Goal: Transaction & Acquisition: Purchase product/service

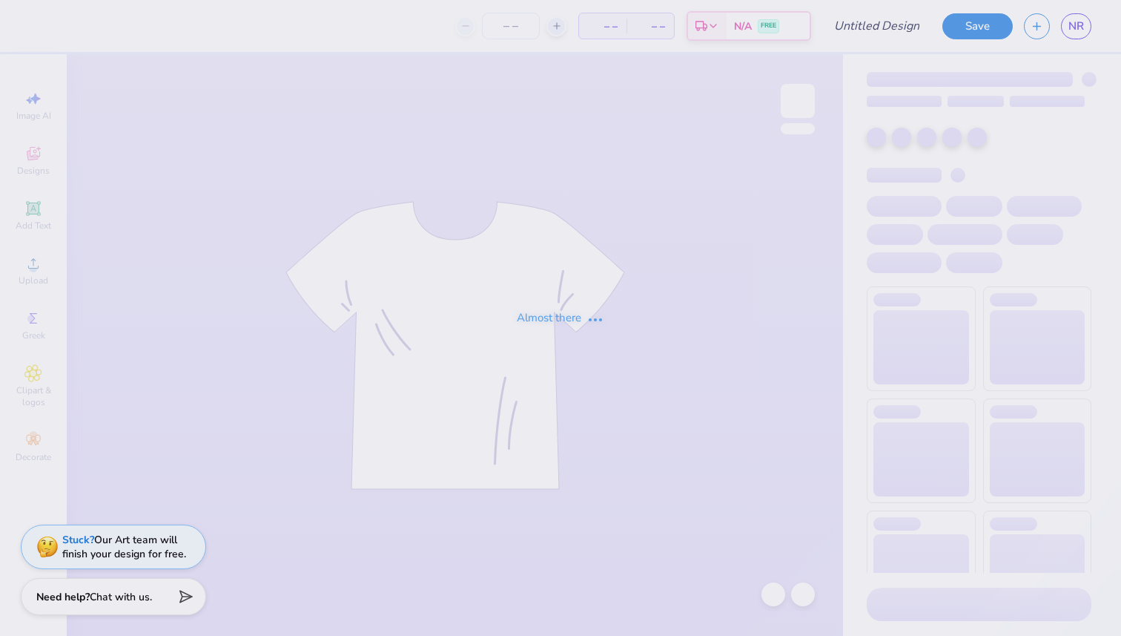
type input "AXO family weekend"
type input "50"
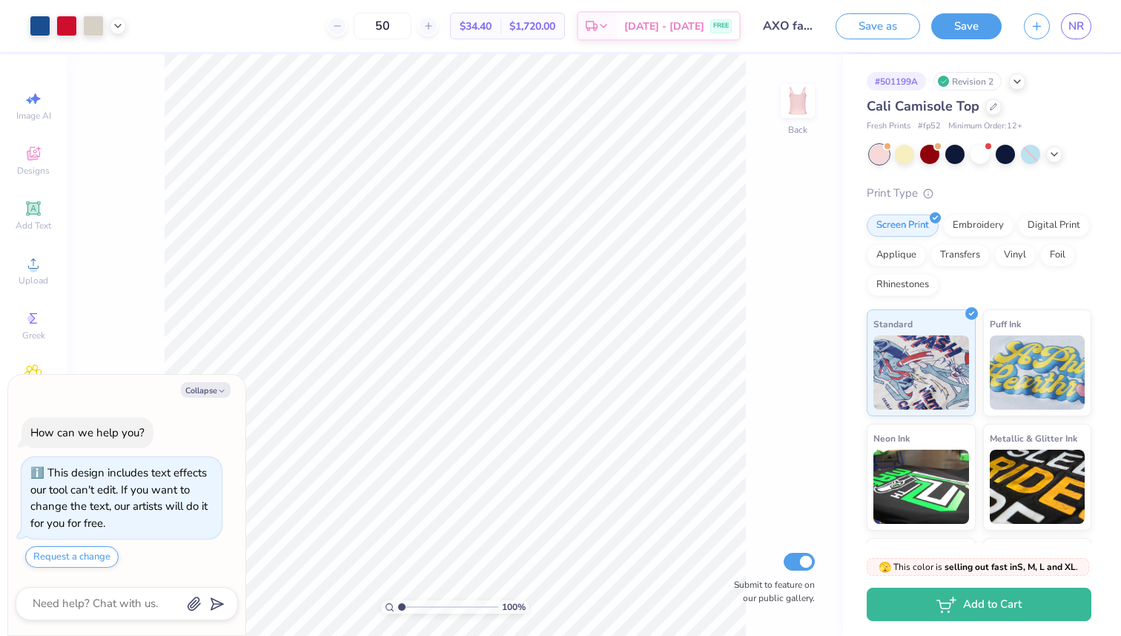
scroll to position [32, 0]
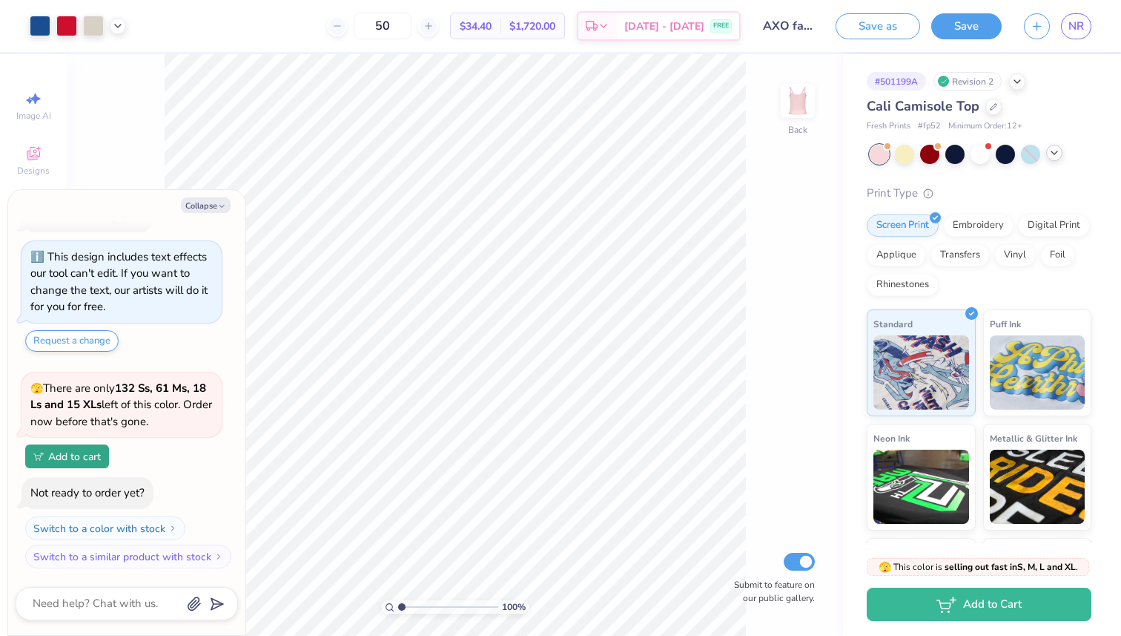
click at [1047, 152] on div at bounding box center [1054, 153] width 16 height 16
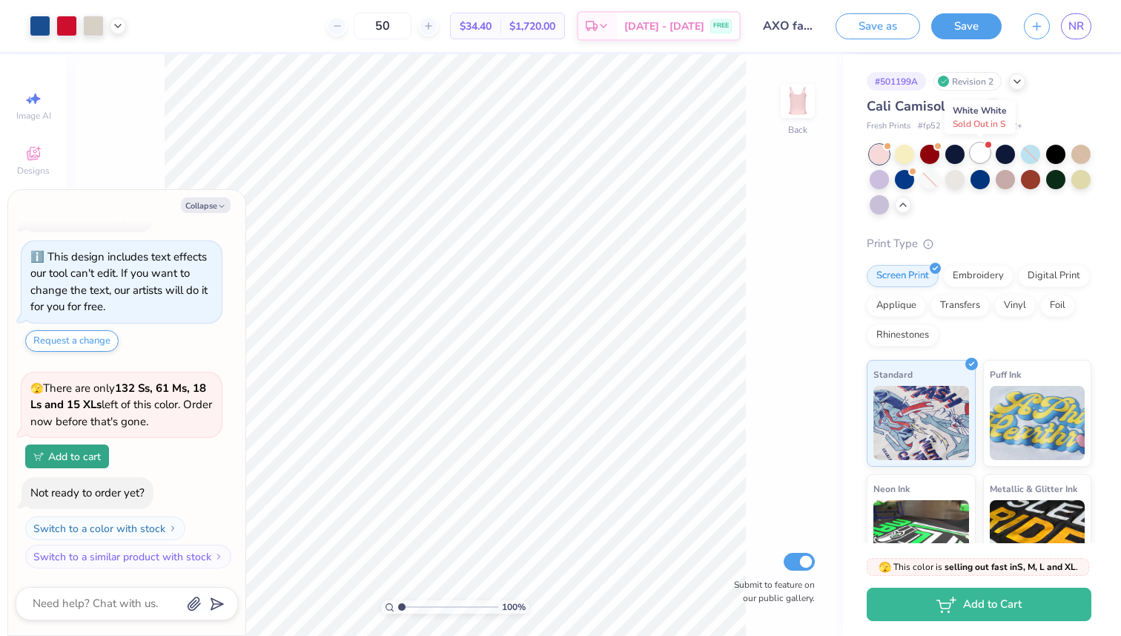
click at [977, 155] on div at bounding box center [980, 152] width 19 height 19
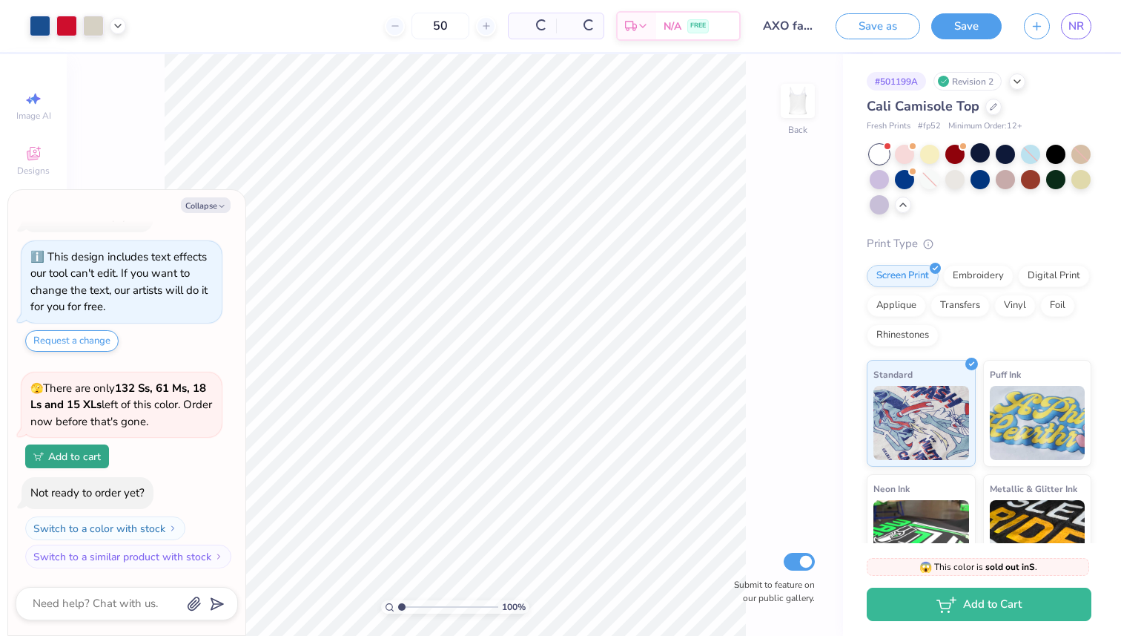
scroll to position [282, 0]
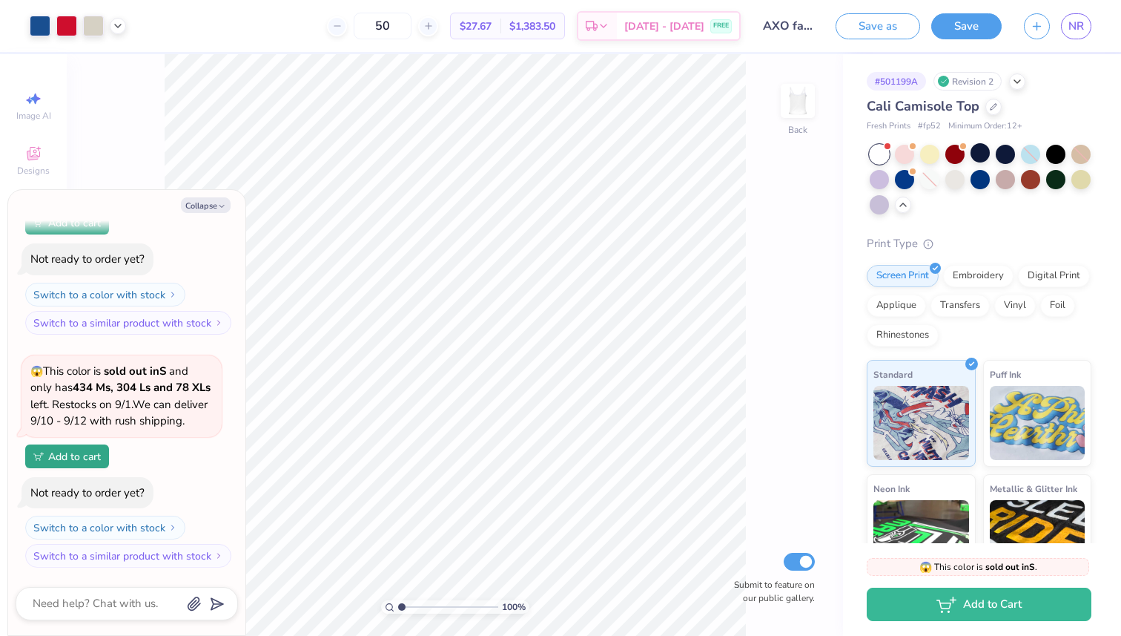
click at [872, 156] on div at bounding box center [879, 154] width 19 height 19
type textarea "x"
type input "0.90"
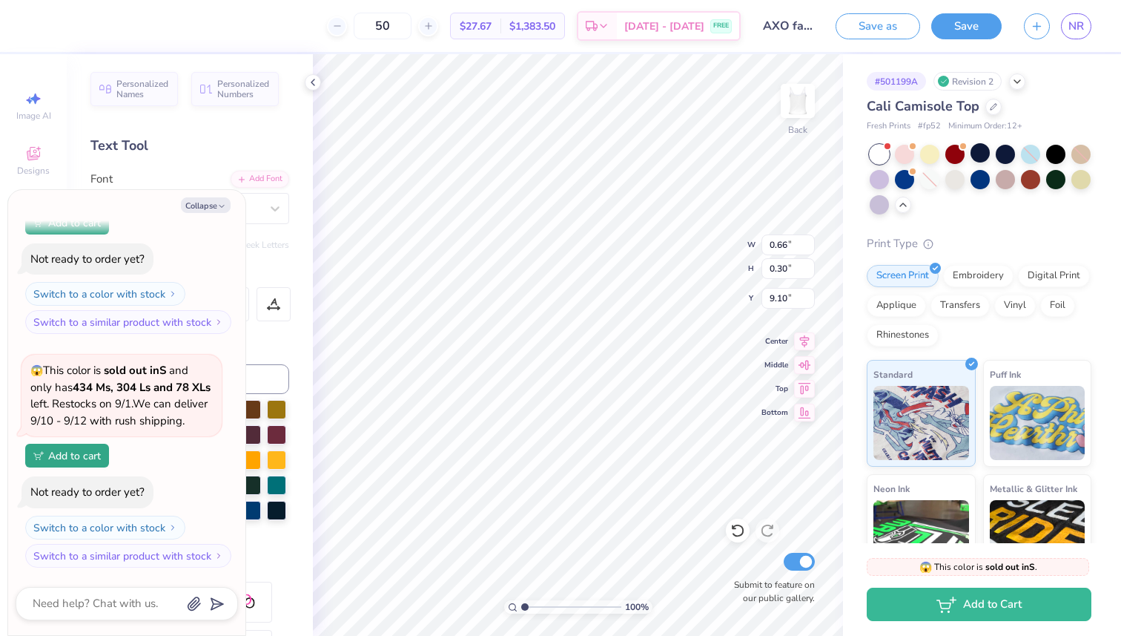
type textarea "x"
type input "1.70"
type input "0.77"
type input "8.63"
type textarea "x"
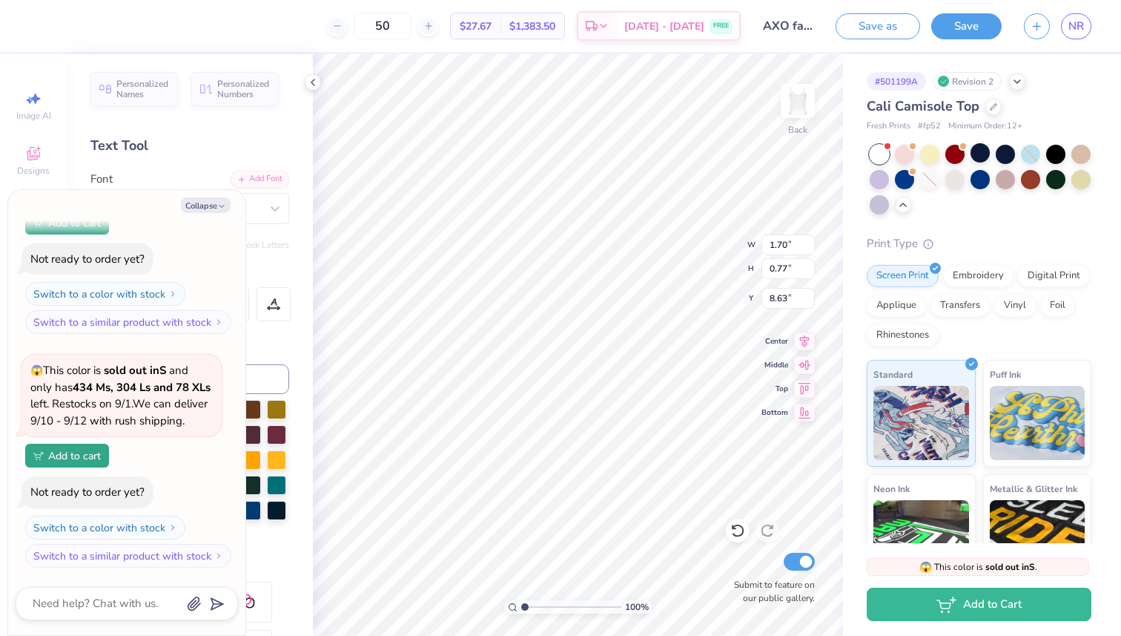
type input "8.52"
type textarea "x"
type input "1.39"
type input "0.63"
type textarea "x"
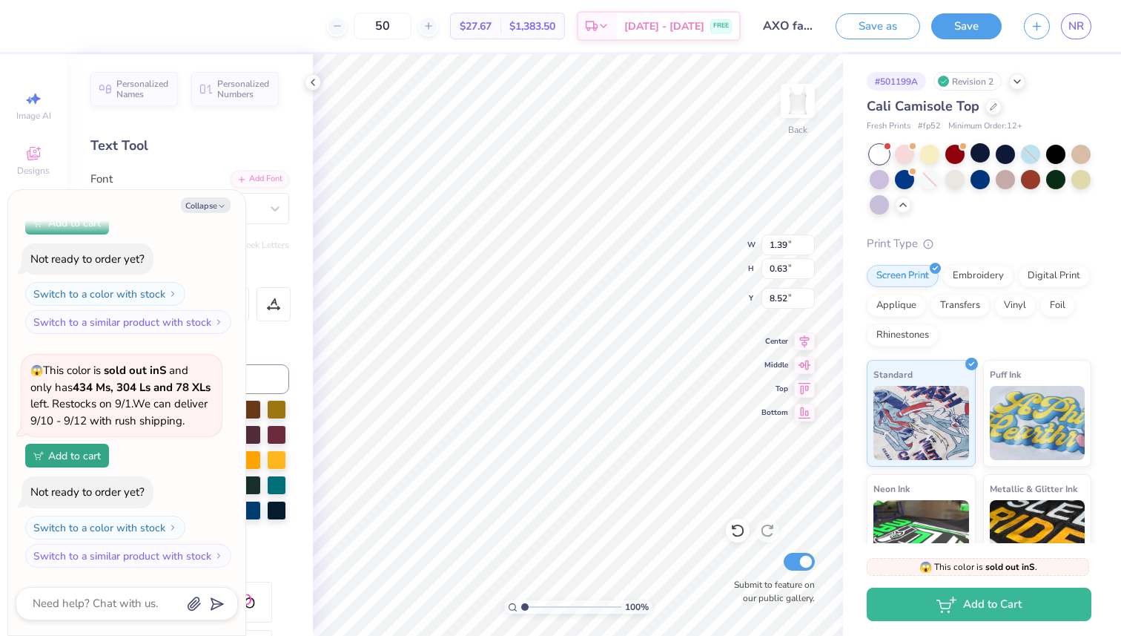
type input "8.39"
type textarea "x"
type input "0.75"
type textarea "x"
type input "0.94"
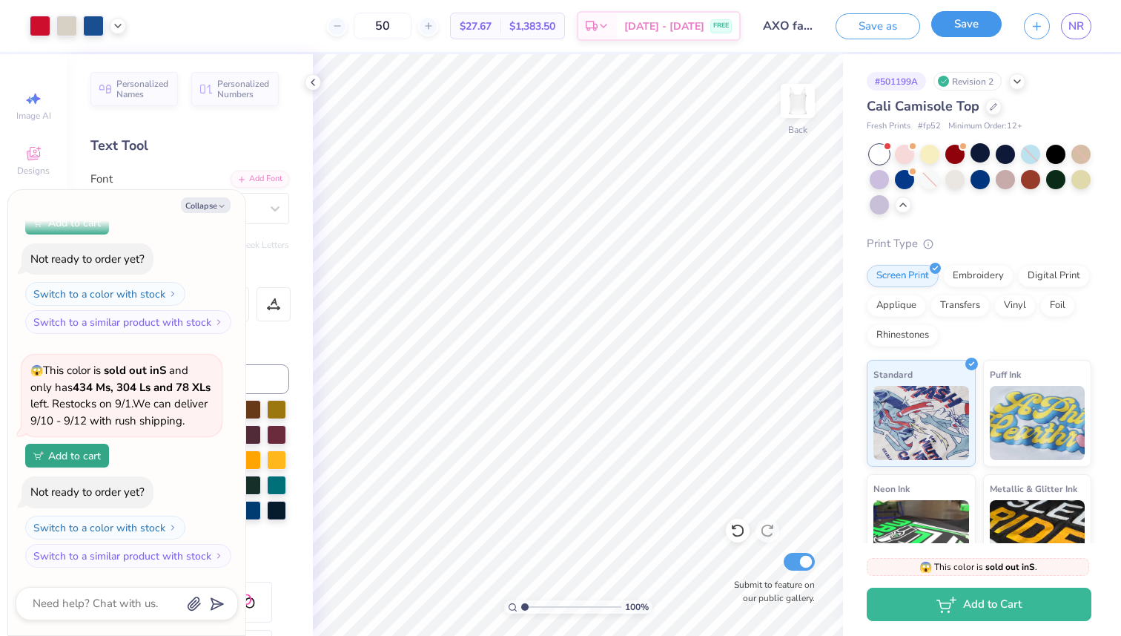
click at [957, 29] on button "Save" at bounding box center [966, 24] width 70 height 26
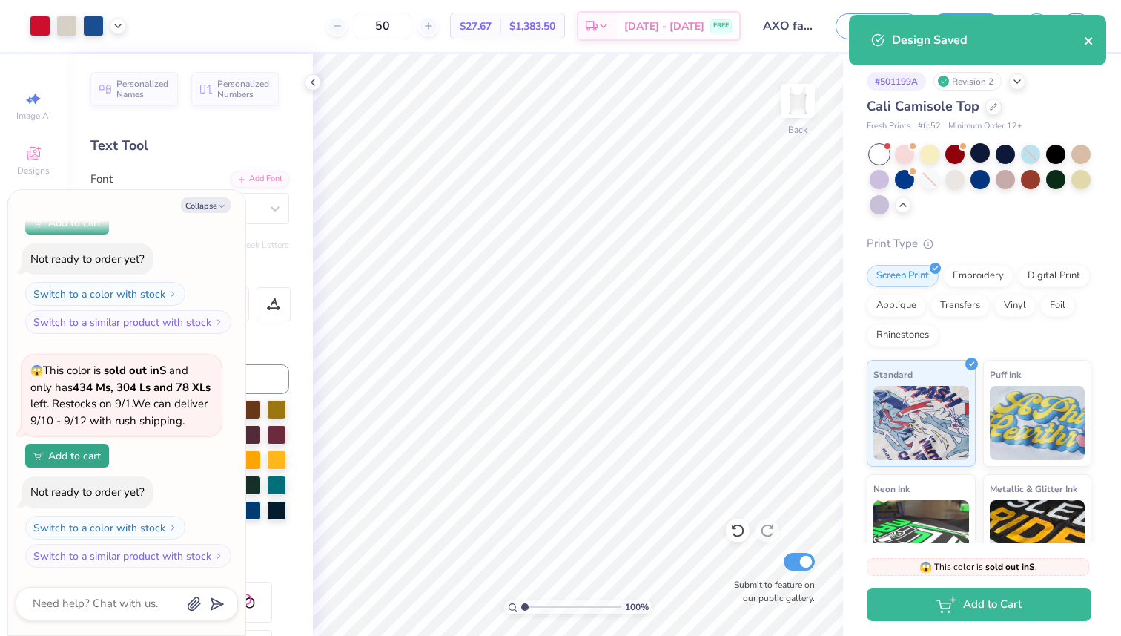
click at [1086, 43] on icon "close" at bounding box center [1088, 40] width 7 height 7
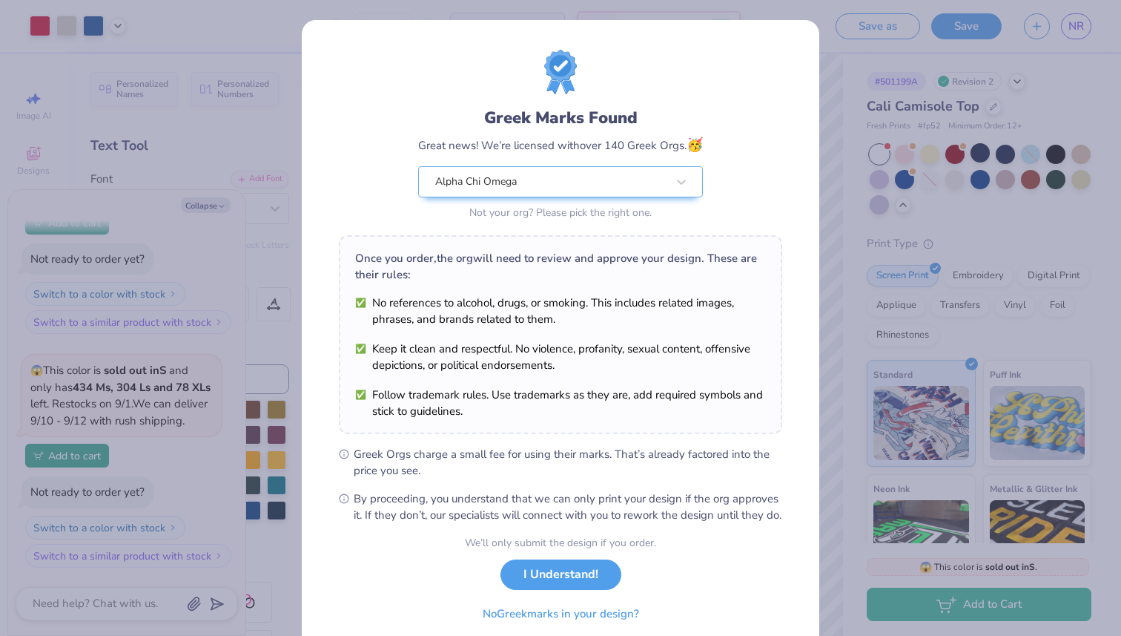
type textarea "x"
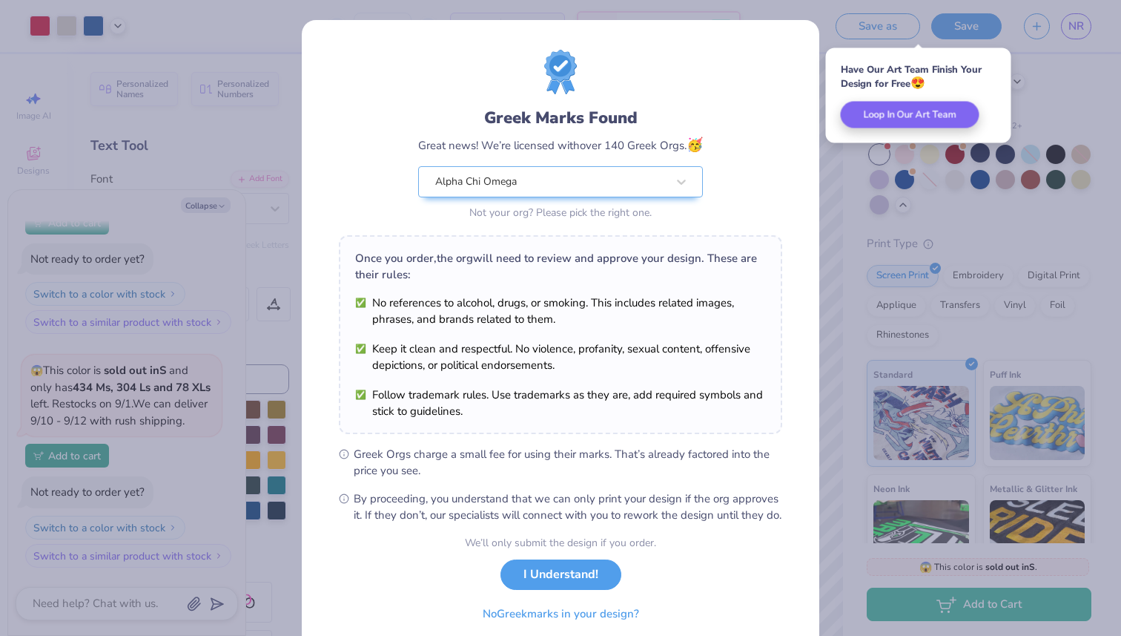
scroll to position [59, 0]
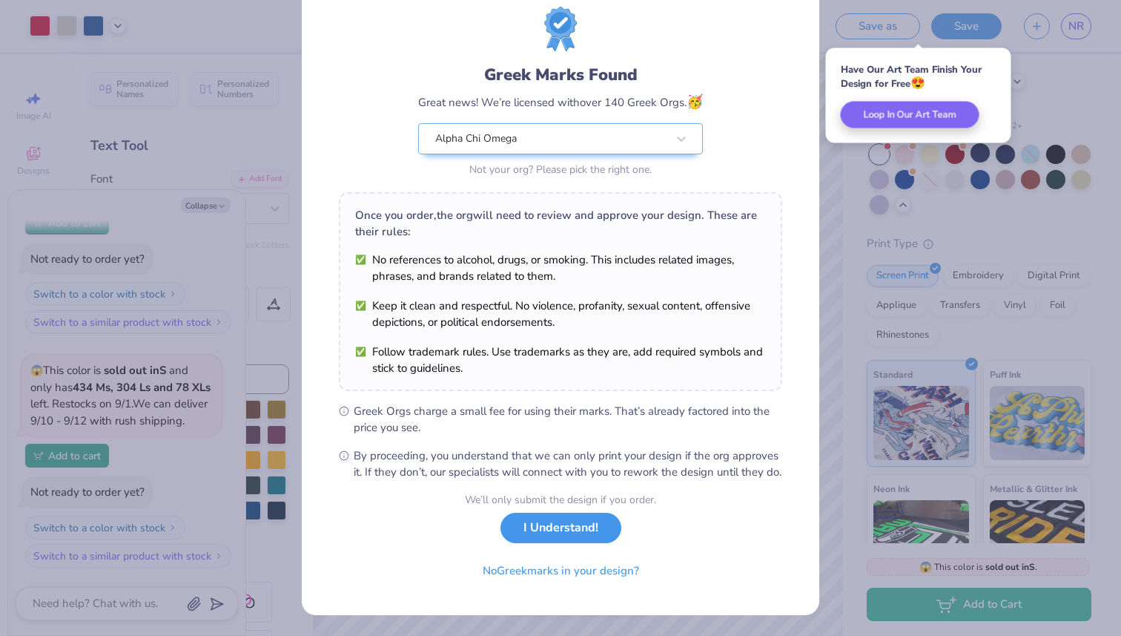
click at [572, 538] on button "I Understand!" at bounding box center [561, 527] width 121 height 30
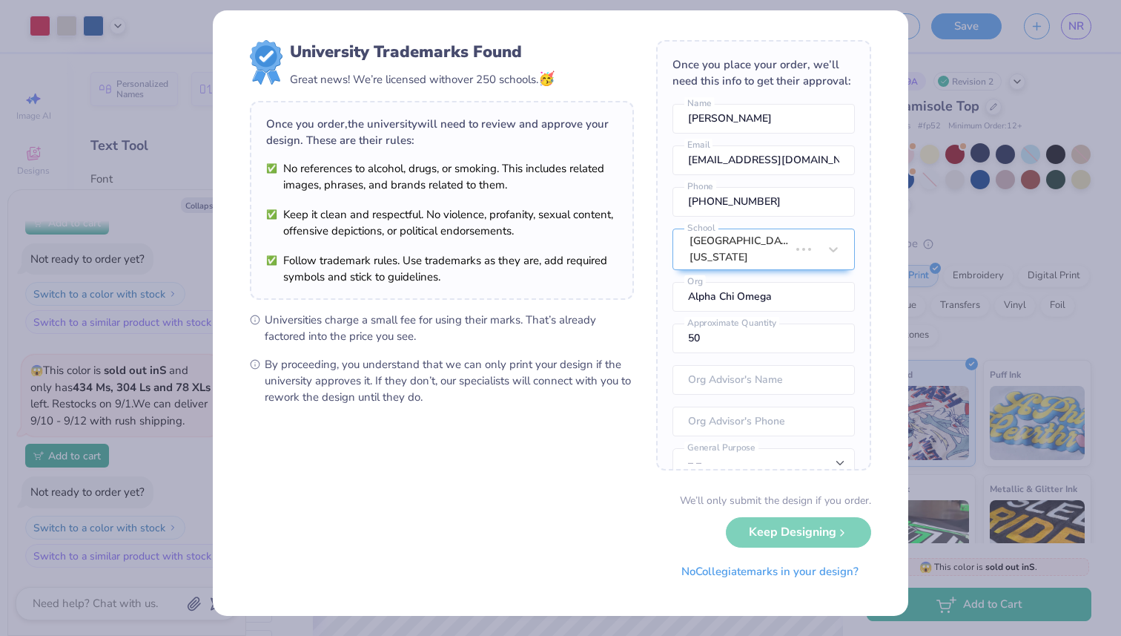
scroll to position [0, 0]
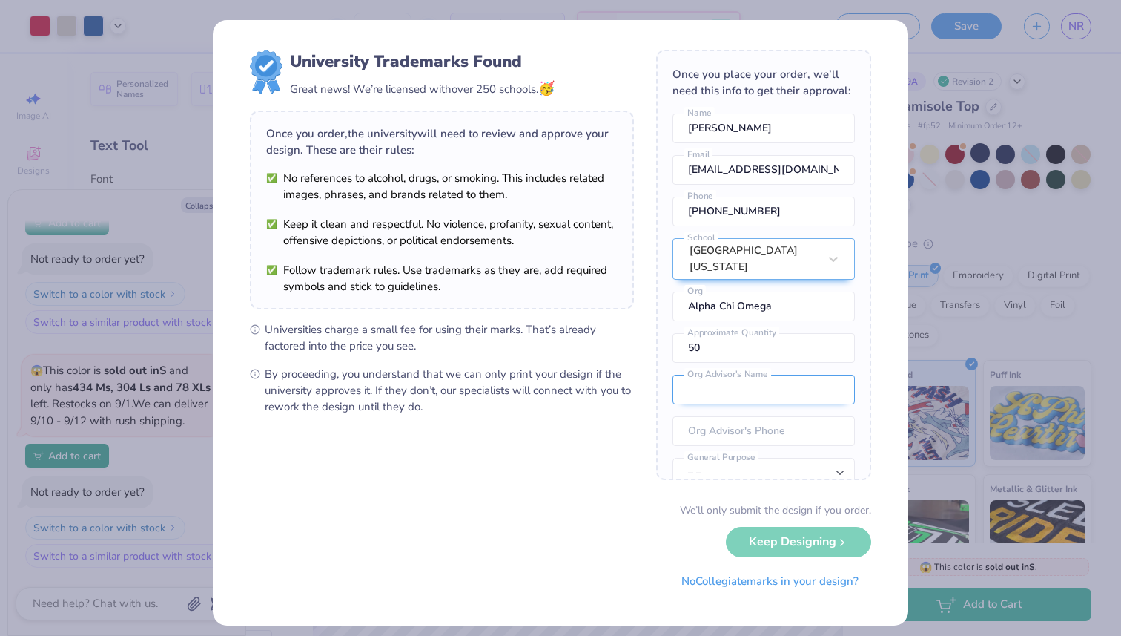
click at [797, 375] on input "text" at bounding box center [764, 390] width 182 height 30
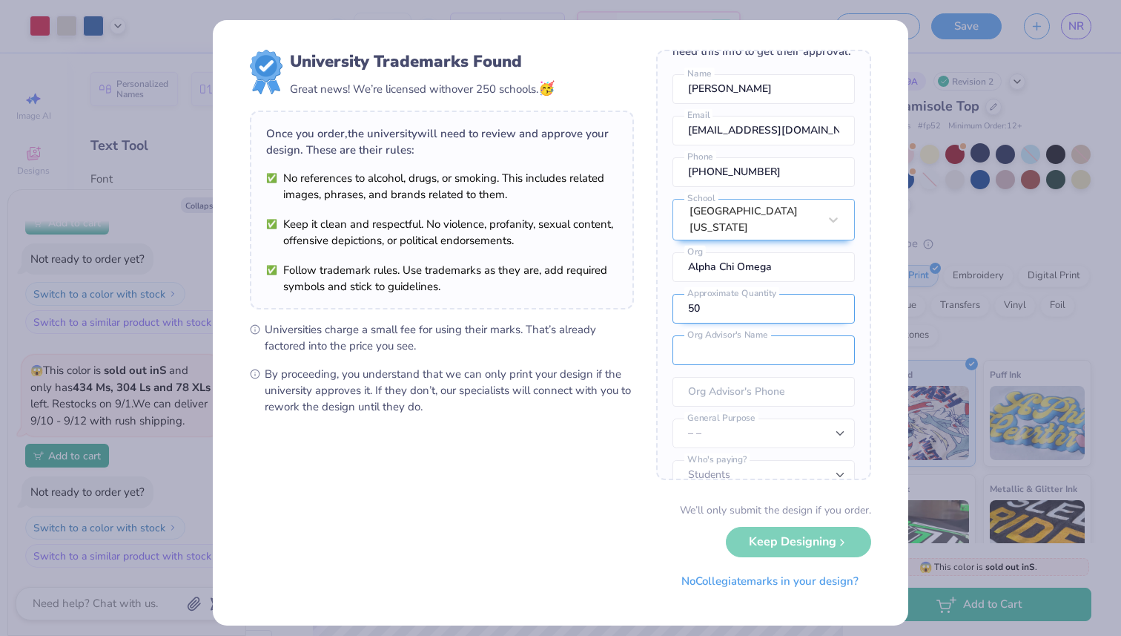
scroll to position [55, 0]
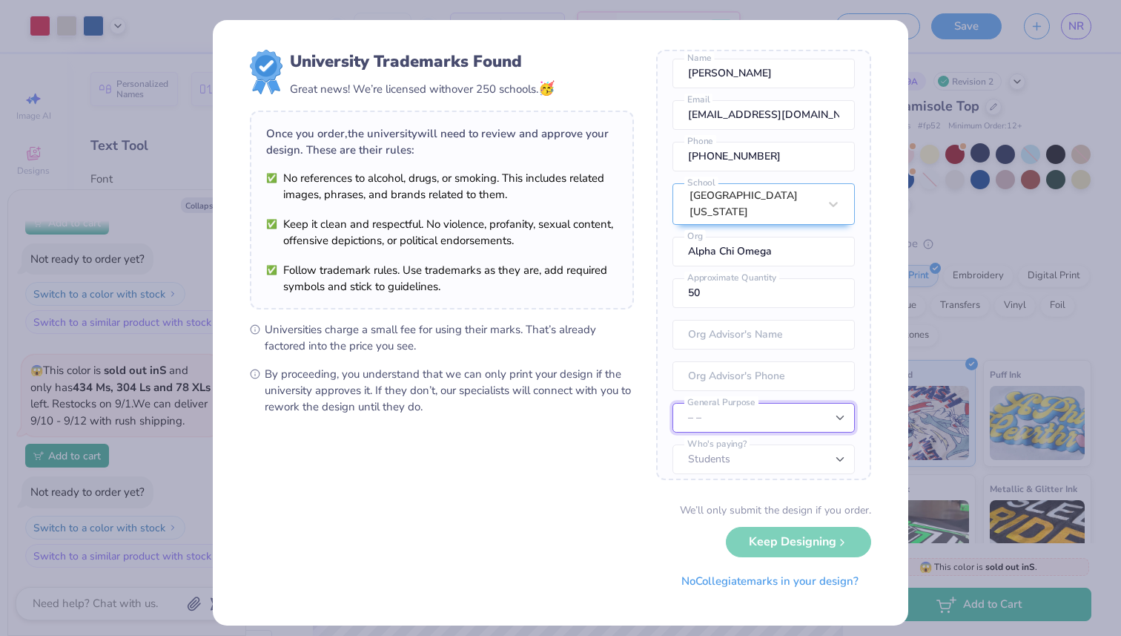
click at [745, 408] on select "– – Member apparel for registered Student Organization / Department / School Fu…" at bounding box center [764, 418] width 182 height 30
select select "Member apparel for registered Student Organization / Department / School"
click at [805, 444] on select "Students University" at bounding box center [764, 459] width 182 height 30
click at [786, 369] on input "tel" at bounding box center [764, 376] width 182 height 30
click at [742, 322] on input "text" at bounding box center [764, 335] width 182 height 30
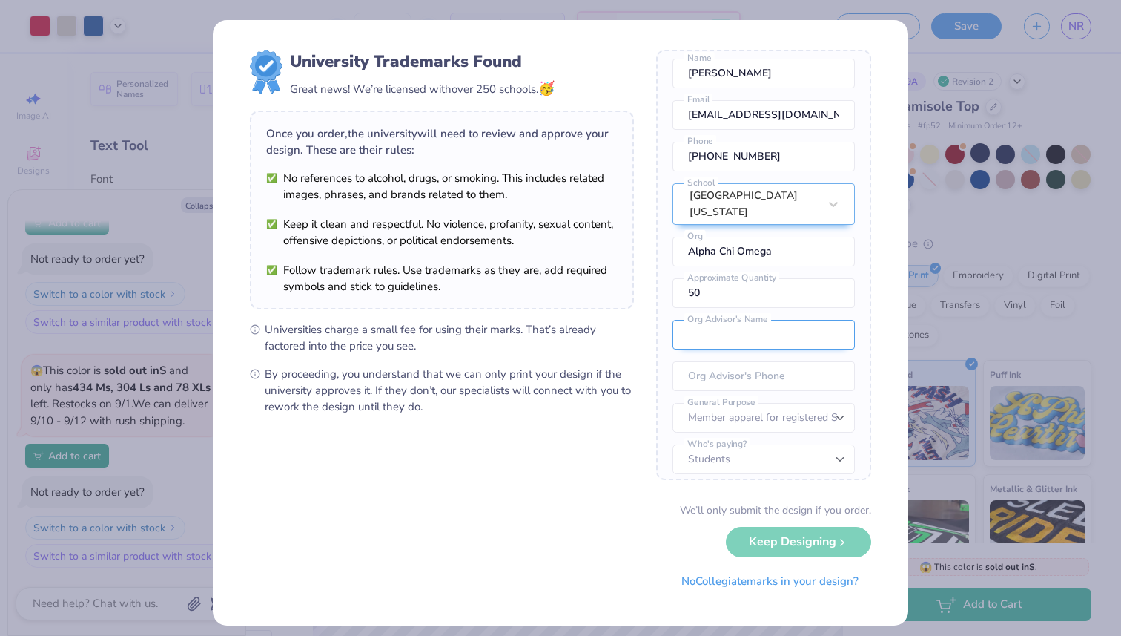
paste input "[PERSON_NAME]"
type input "[PERSON_NAME]"
click at [753, 362] on input "tel" at bounding box center [764, 376] width 182 height 30
click at [932, 322] on div "University Trademarks Found Great news! We’re licensed with over 250 schools. 🥳…" at bounding box center [560, 318] width 1121 height 636
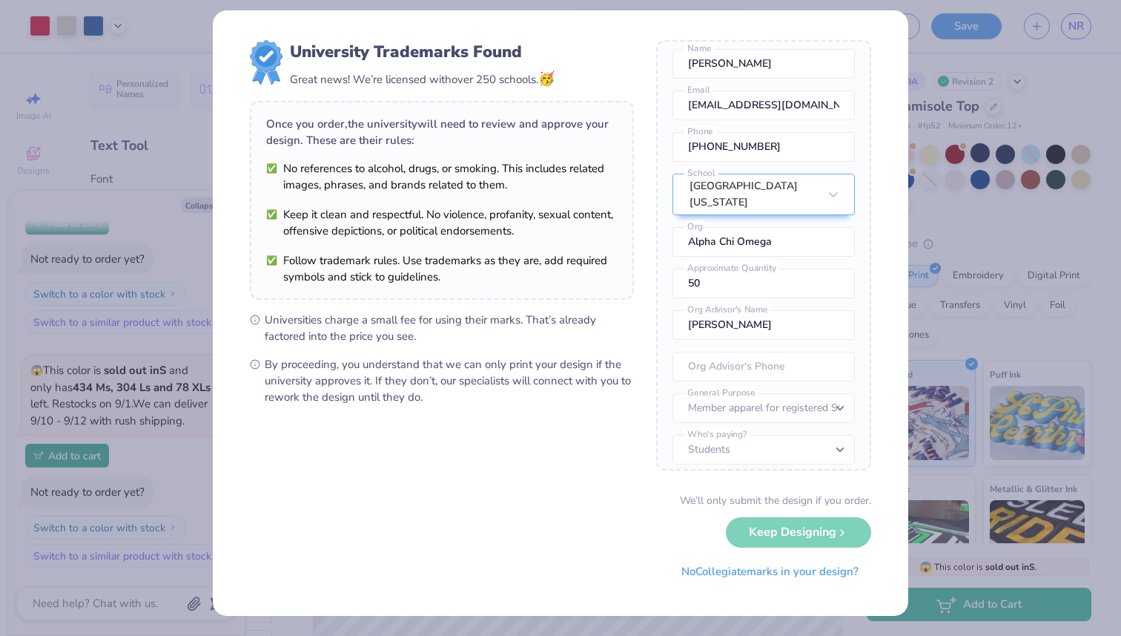
click at [926, 207] on div "University Trademarks Found Great news! We’re licensed with over 250 schools. 🥳…" at bounding box center [560, 318] width 1121 height 636
click at [785, 354] on input "tel" at bounding box center [764, 367] width 182 height 30
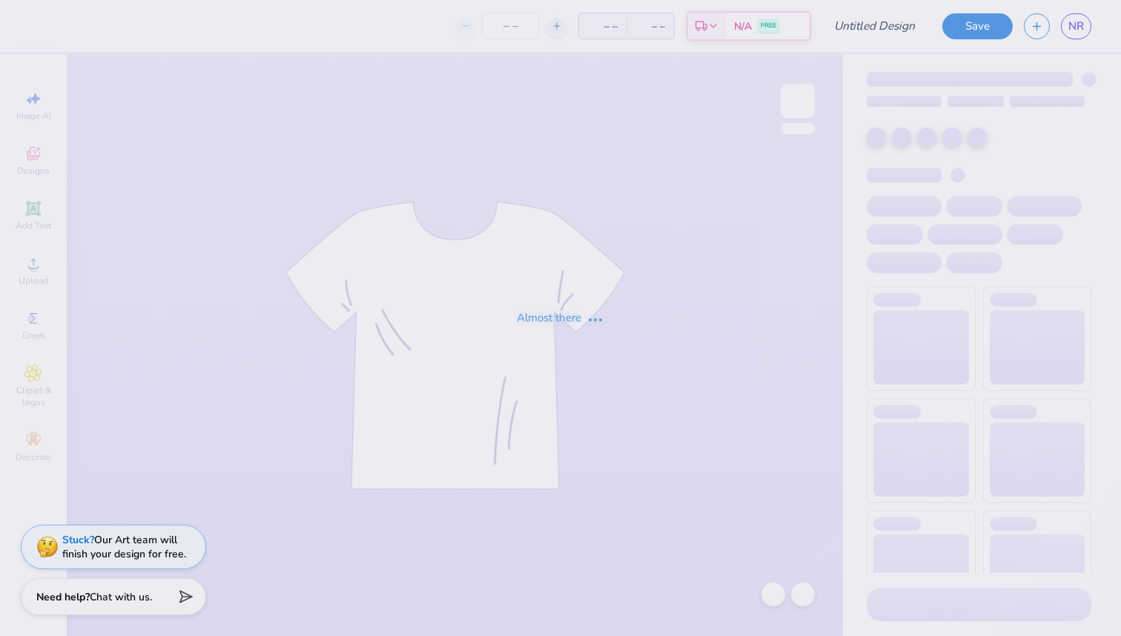
type input "AXO family weekend"
type input "50"
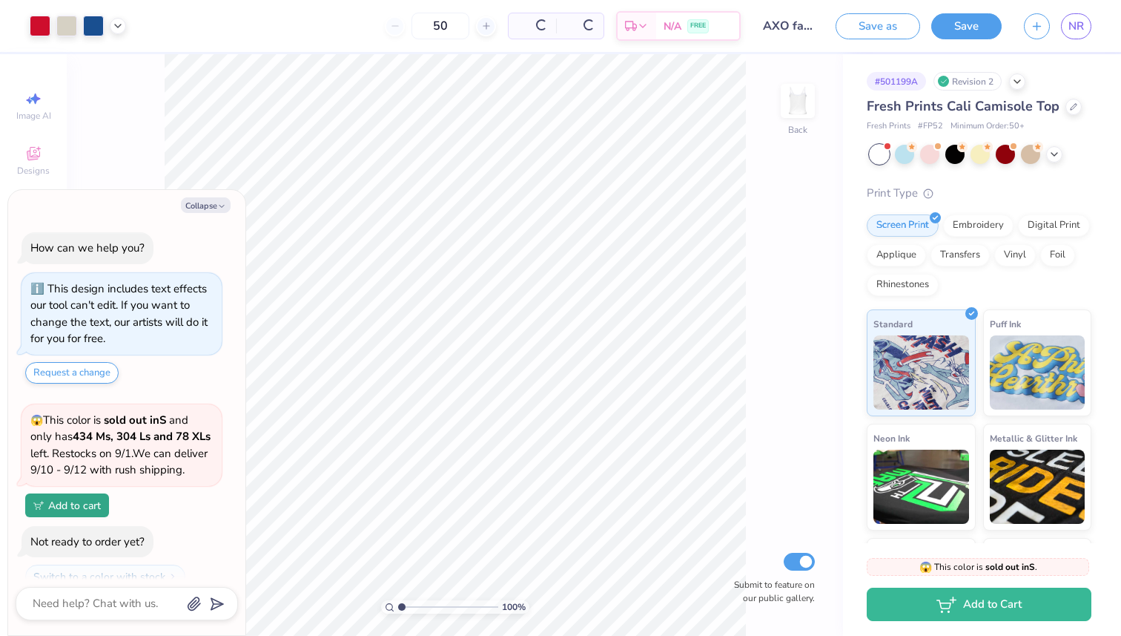
scroll to position [65, 0]
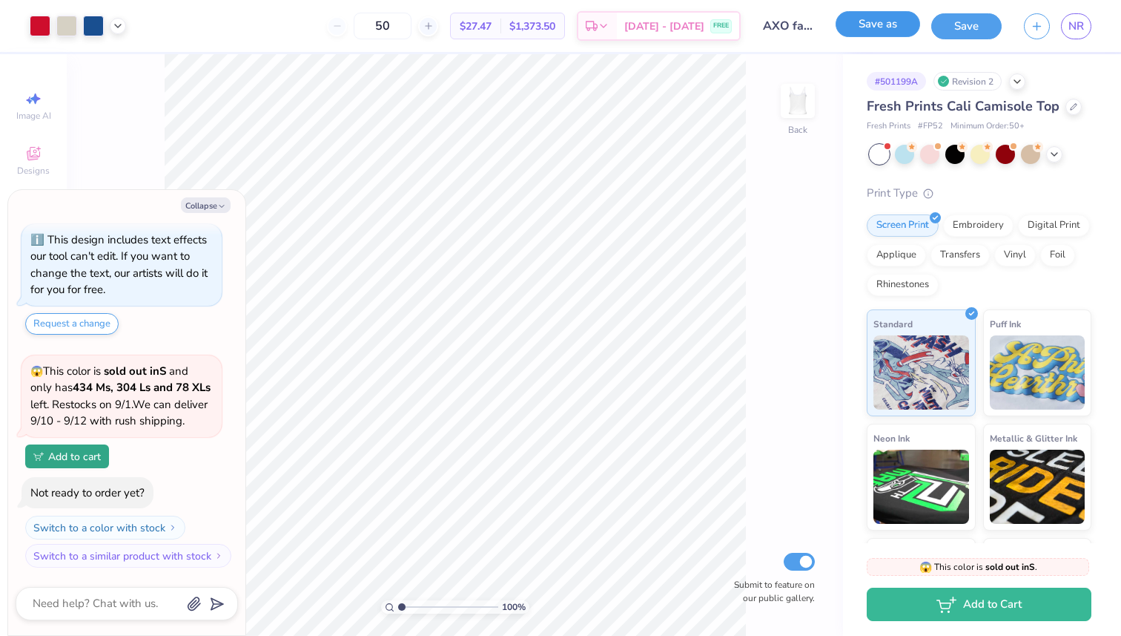
click at [851, 30] on button "Save as" at bounding box center [878, 24] width 85 height 26
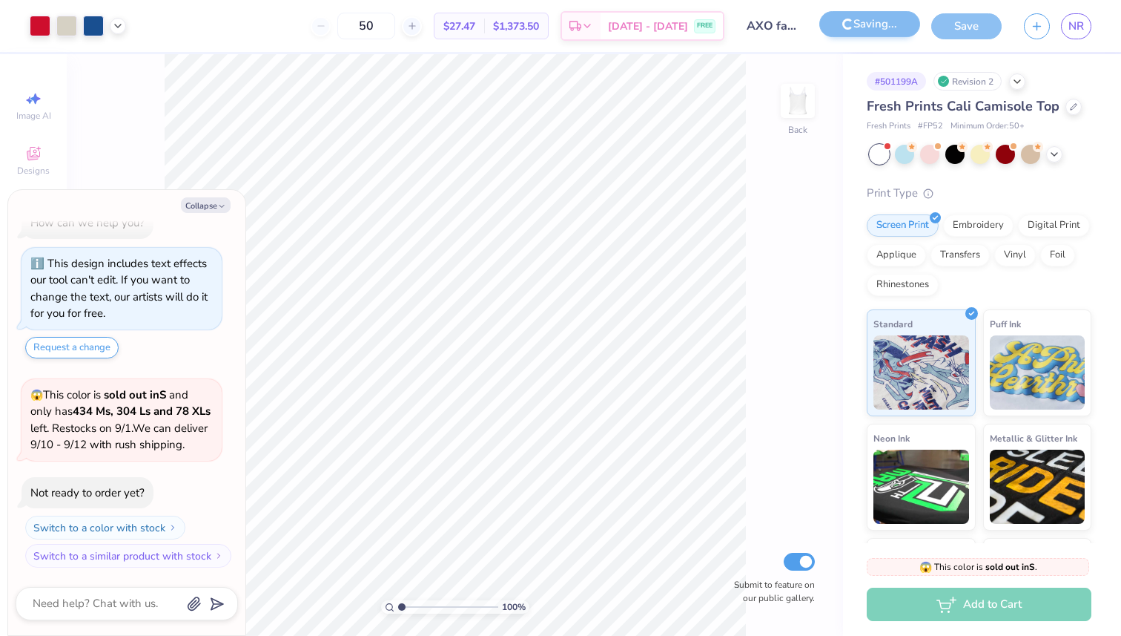
scroll to position [65, 0]
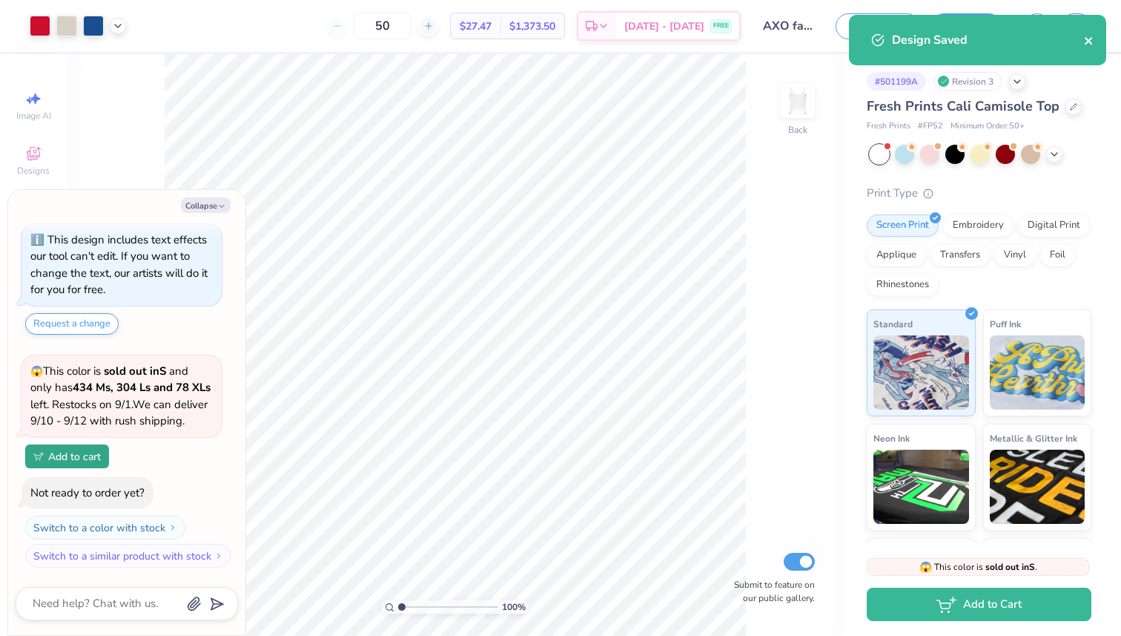
click at [1087, 36] on icon "close" at bounding box center [1089, 41] width 10 height 12
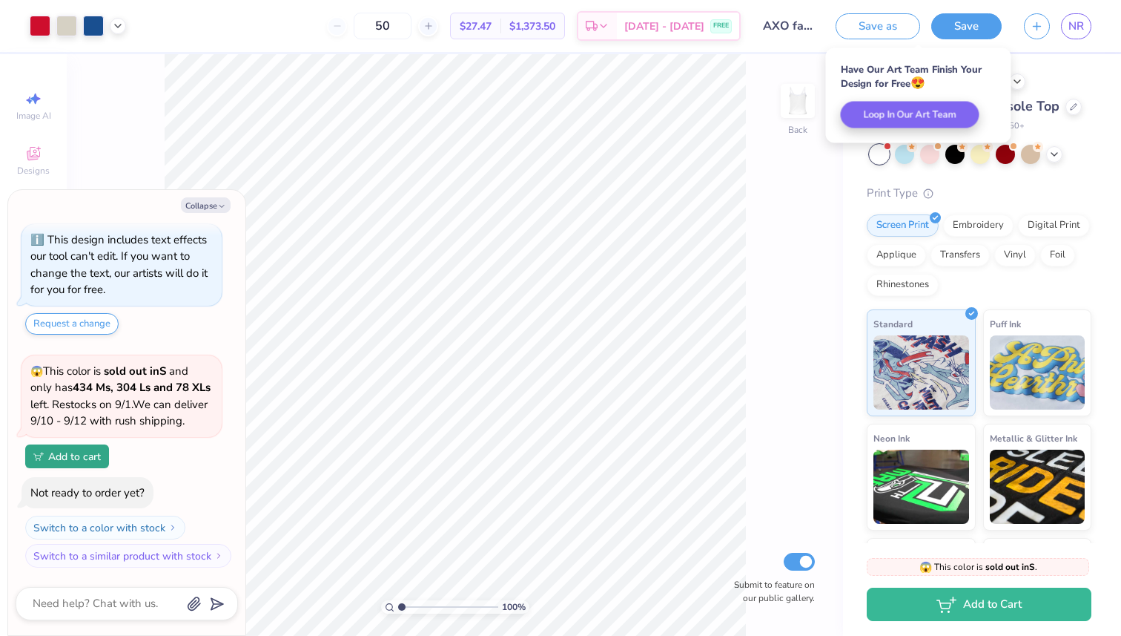
type textarea "x"
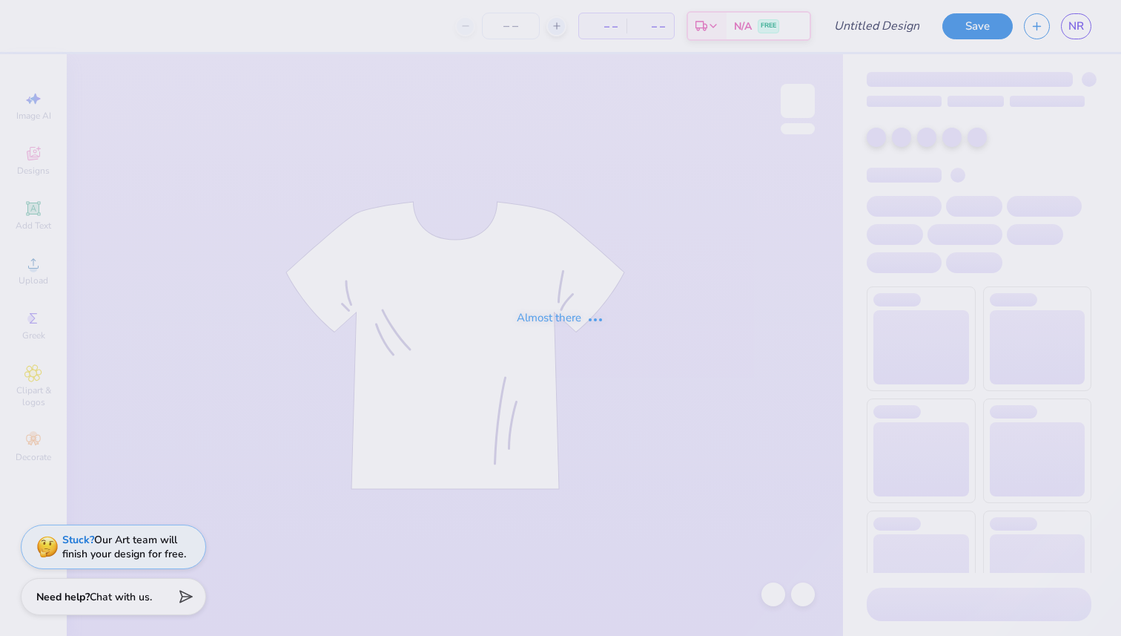
type input "AXO family weekend"
type input "50"
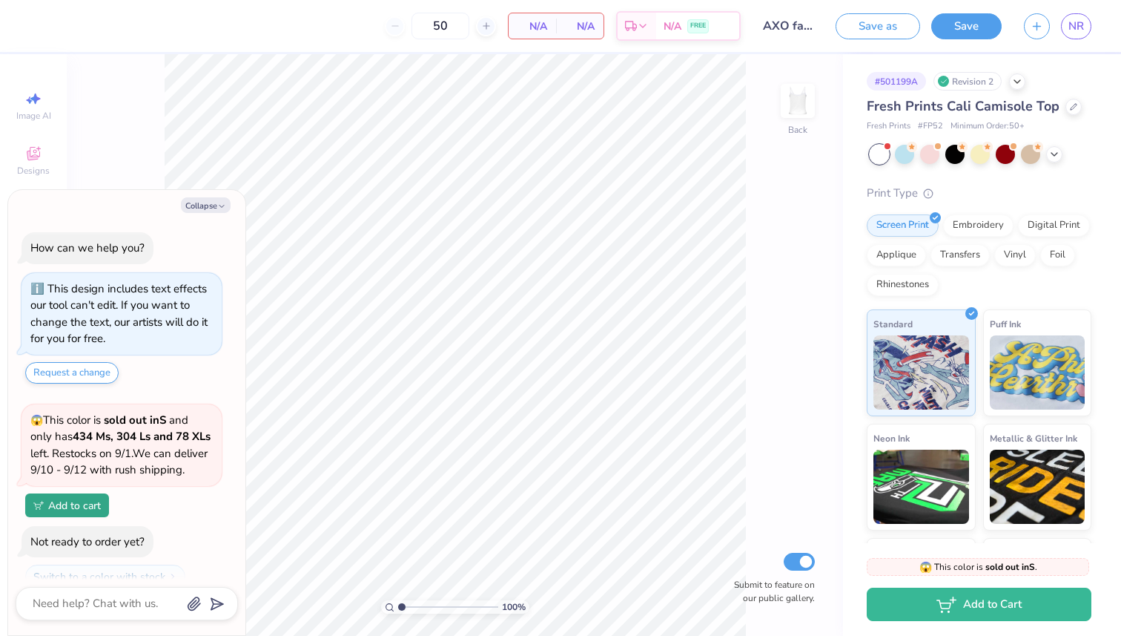
scroll to position [65, 0]
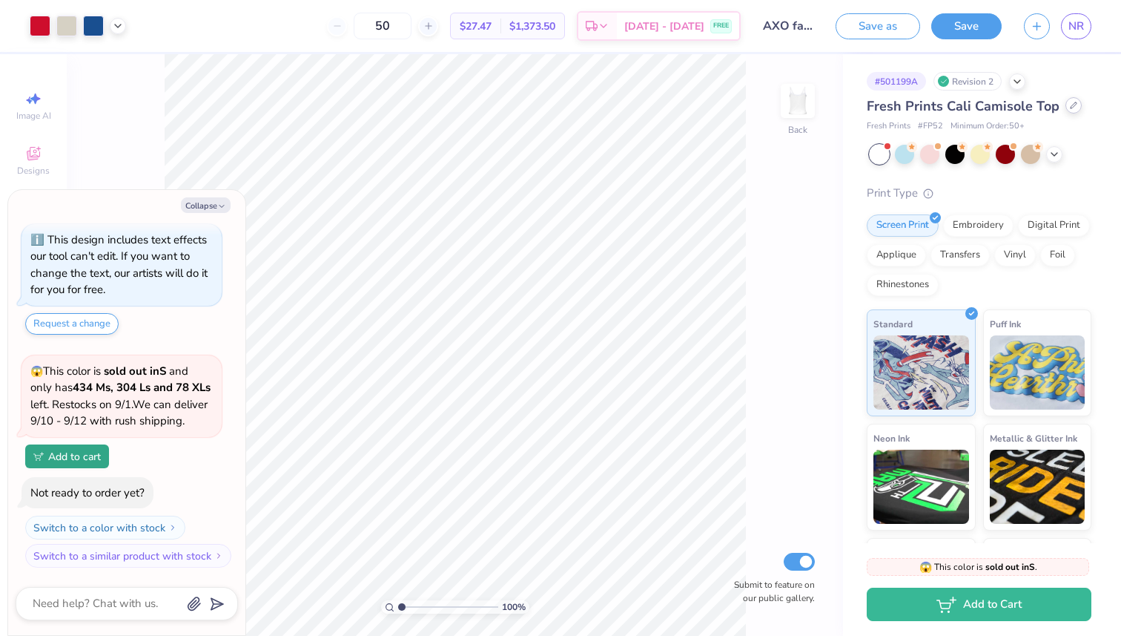
click at [1066, 108] on div at bounding box center [1074, 105] width 16 height 16
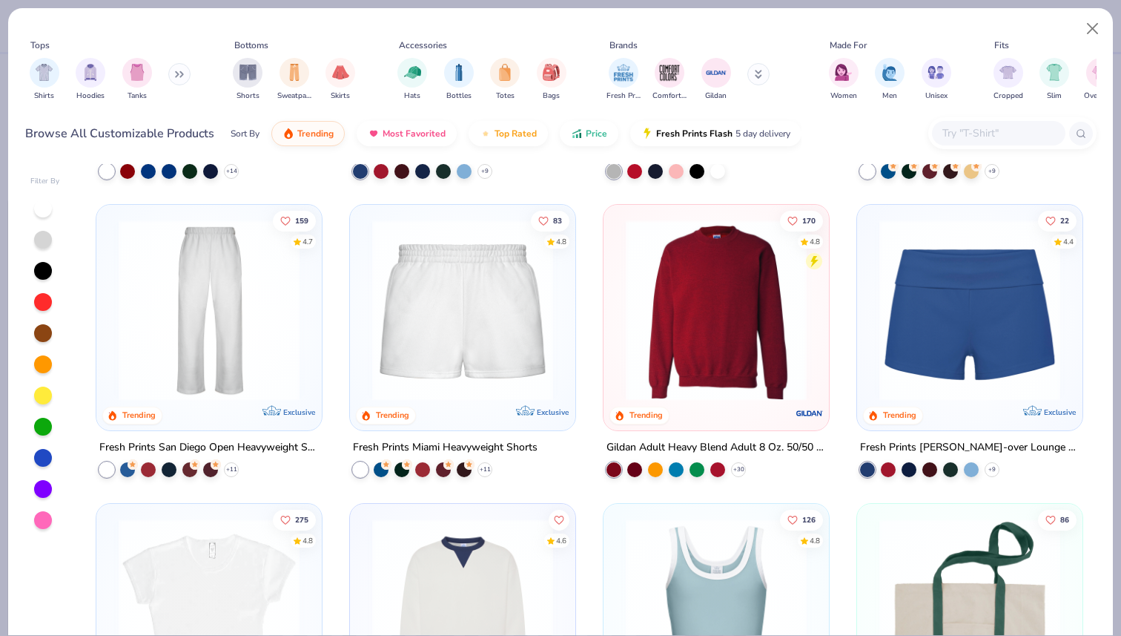
scroll to position [657, 0]
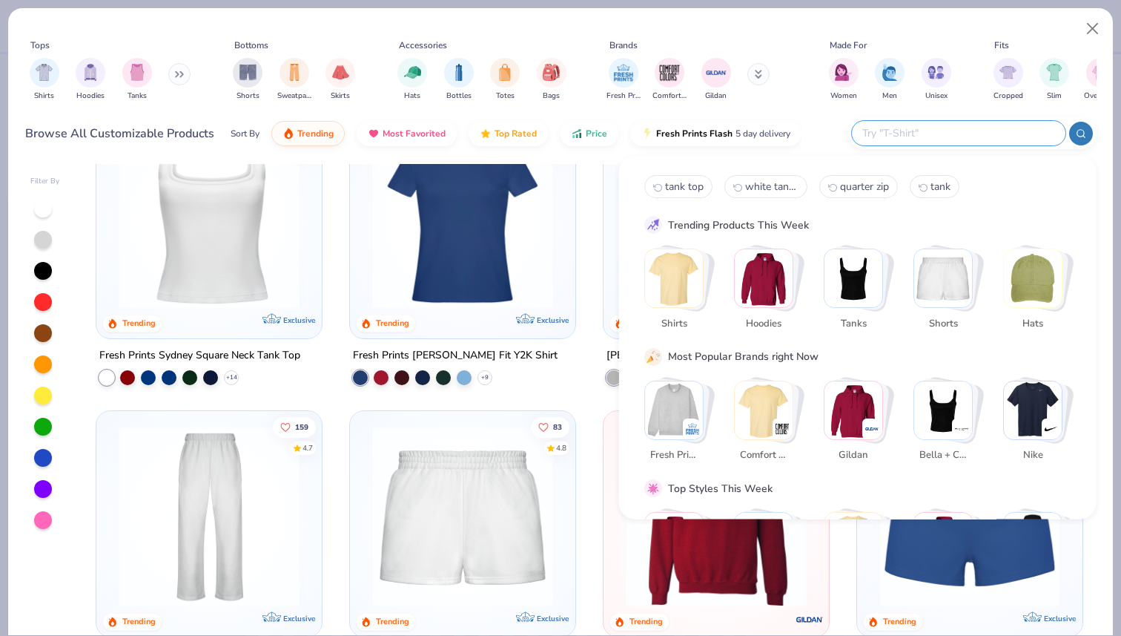
click at [952, 133] on input "text" at bounding box center [958, 133] width 194 height 17
click at [868, 320] on span "Tanks" at bounding box center [853, 323] width 48 height 15
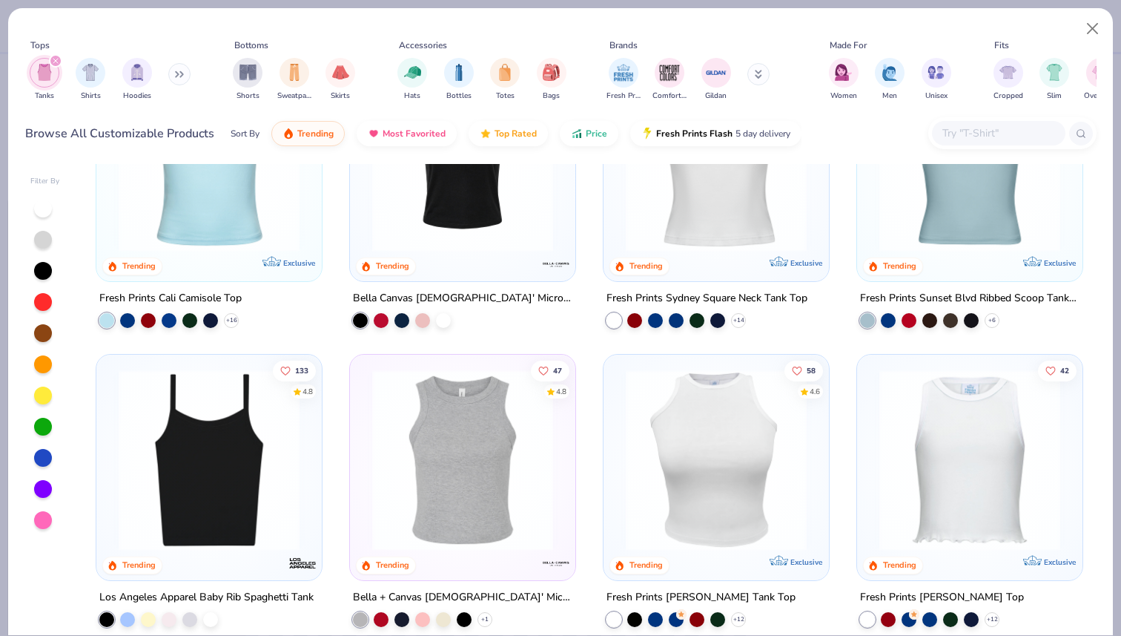
scroll to position [168, 0]
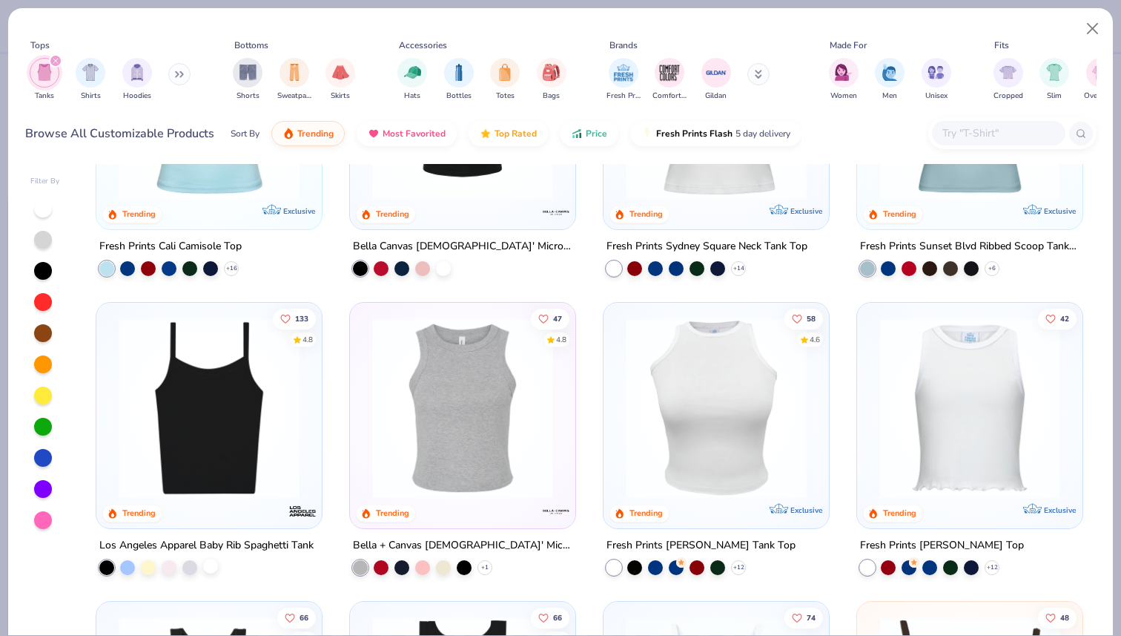
click at [211, 562] on div at bounding box center [210, 565] width 15 height 15
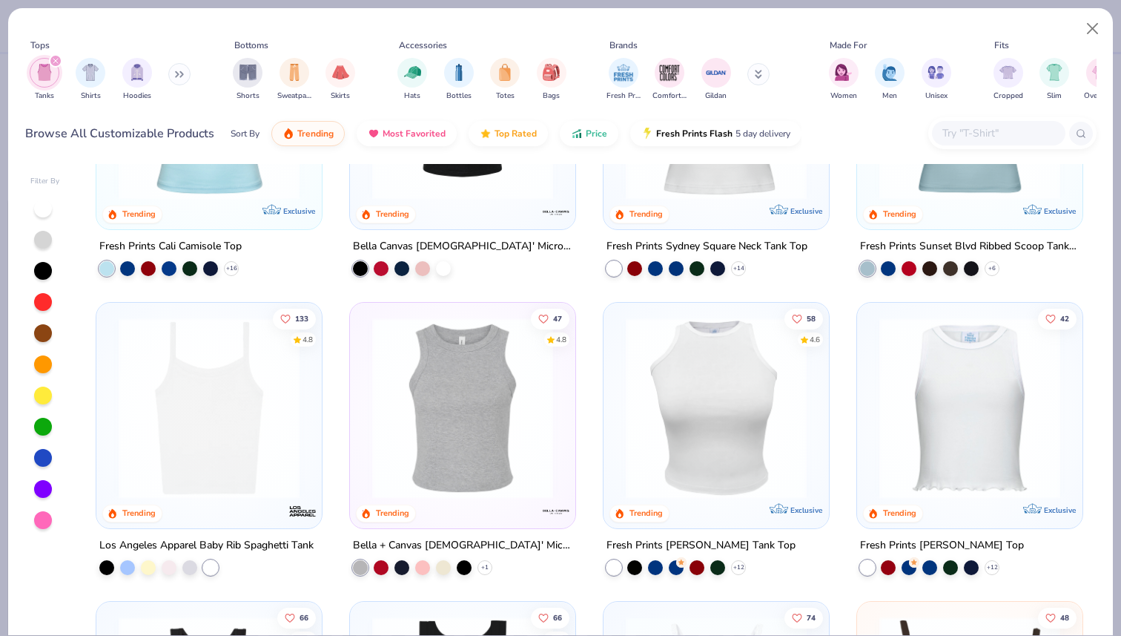
click at [234, 468] on img at bounding box center [209, 407] width 196 height 181
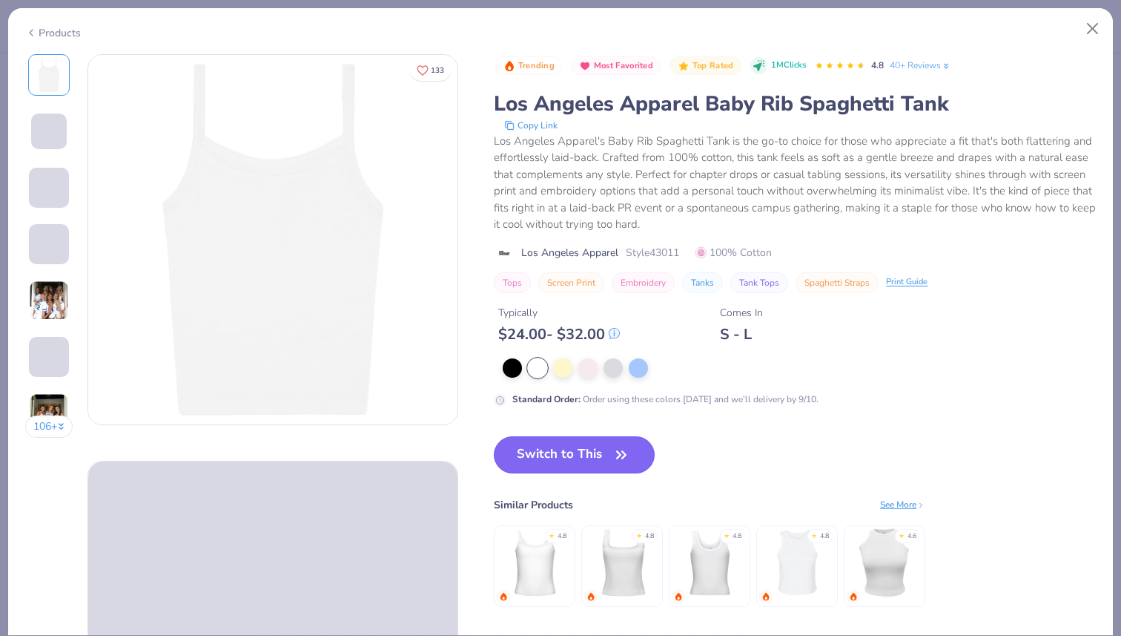
click at [541, 446] on button "Switch to This" at bounding box center [574, 454] width 161 height 37
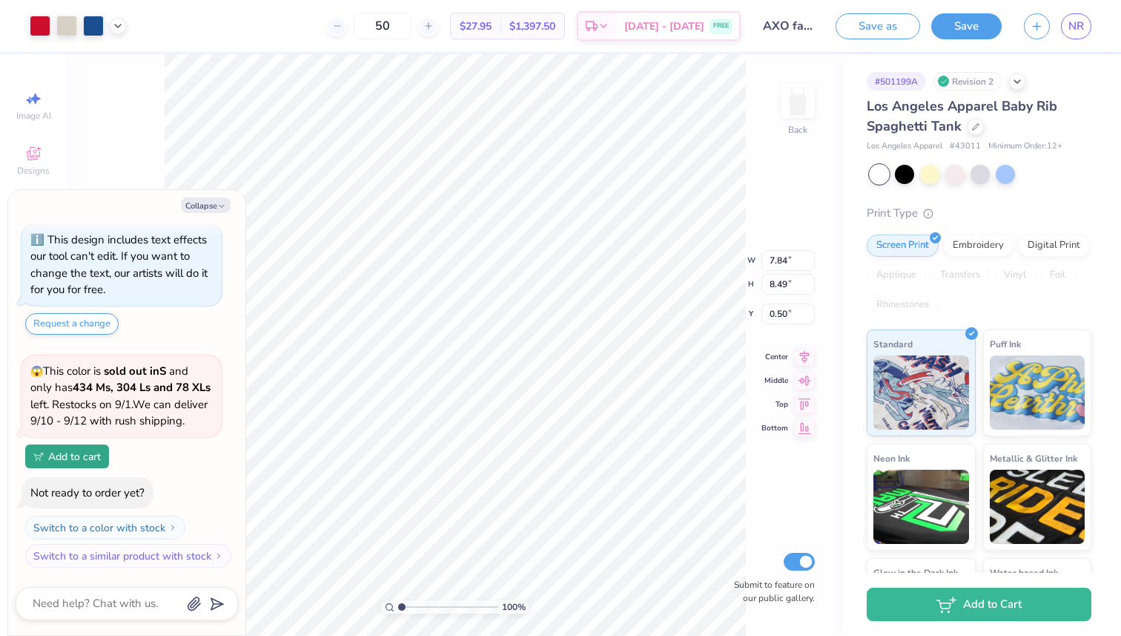
type textarea "x"
type input "1.29"
type textarea "x"
type input "1.39"
type textarea "x"
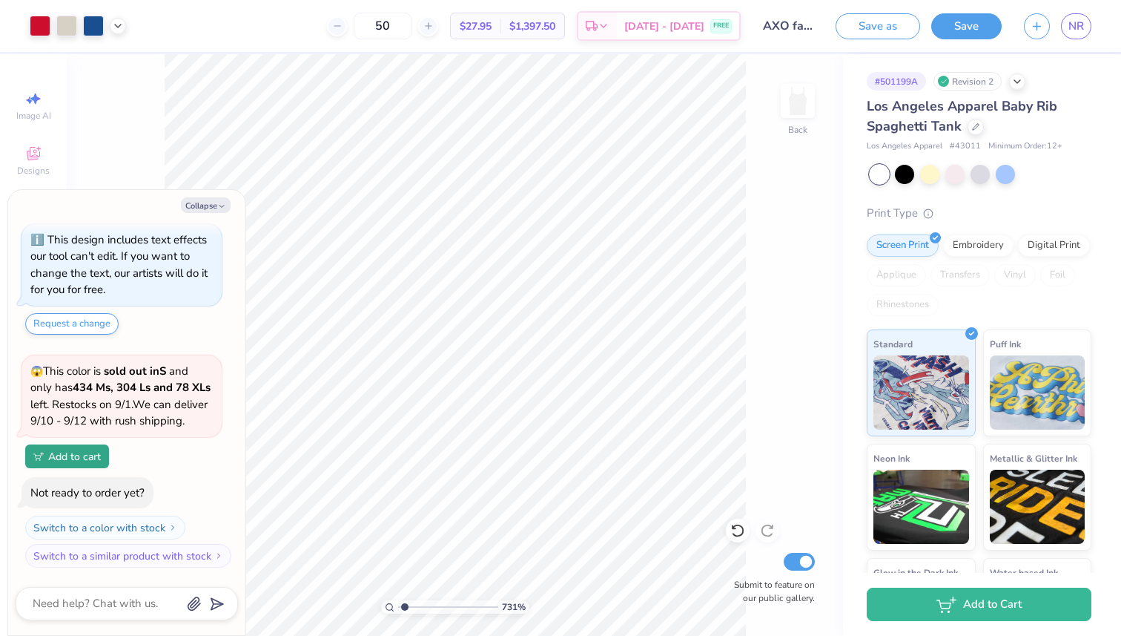
type input "1"
drag, startPoint x: 417, startPoint y: 607, endPoint x: 248, endPoint y: 608, distance: 169.1
click at [398, 608] on input "range" at bounding box center [448, 606] width 100 height 13
type textarea "x"
